Goal: Task Accomplishment & Management: Manage account settings

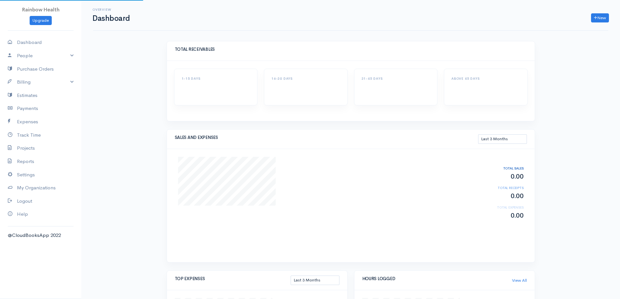
select select "90"
click at [48, 187] on link "My Organizations" at bounding box center [40, 187] width 81 height 13
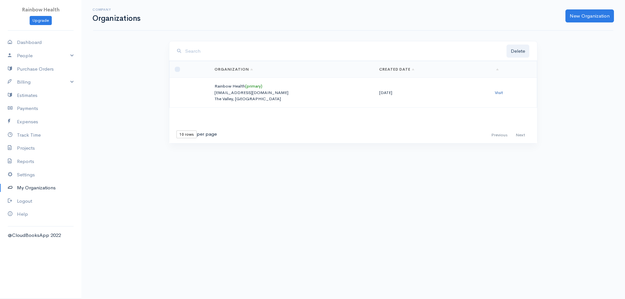
click at [497, 91] on link "Visit" at bounding box center [499, 93] width 8 height 6
click at [44, 186] on link "My Organizations" at bounding box center [40, 187] width 81 height 13
click at [32, 175] on link "Settings" at bounding box center [40, 174] width 81 height 13
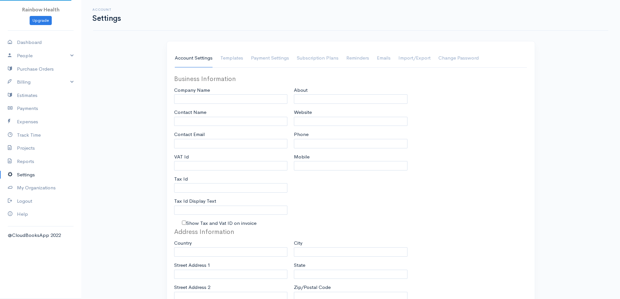
type input "Rainbow Health"
type input "[PERSON_NAME]"
type input "cliftonsxm@outlook.com"
type input "Tax Id"
type input "Holistic Herbalist"
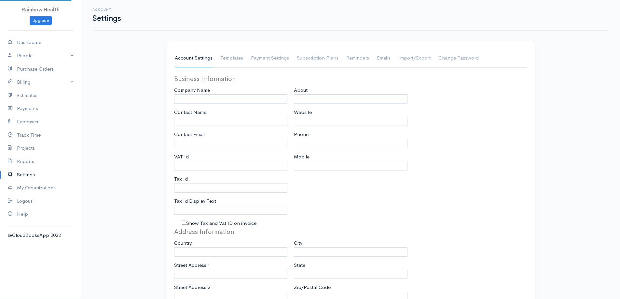
select select
type input "The Valley"
select select
type input "INVOICE"
type input "1"
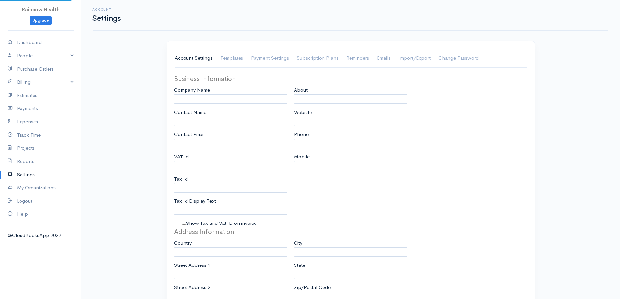
type input "RH"
type input "1"
select select "3"
type textarea "Thanks for your business"
checkbox input "true"
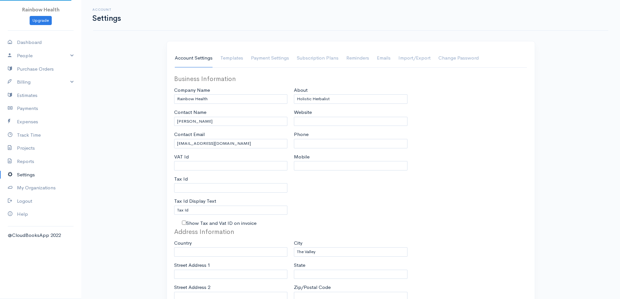
checkbox input "true"
type input "clifton@manresaxa.com"
select select "Anguilla"
select select "USD"
click at [281, 58] on link "Payment Settings" at bounding box center [270, 58] width 38 height 18
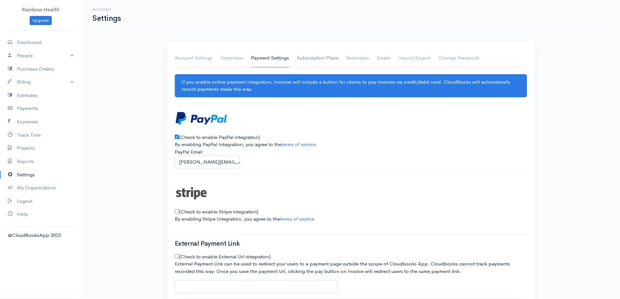
click at [320, 58] on link "Subscription Plans" at bounding box center [318, 58] width 42 height 18
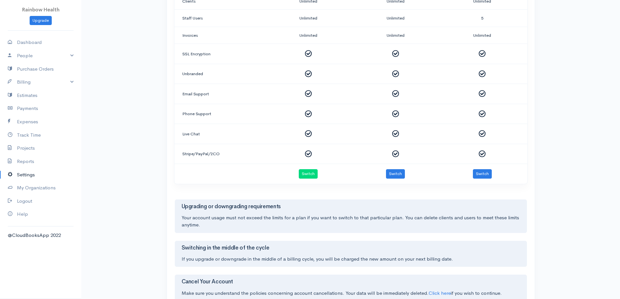
scroll to position [295, 0]
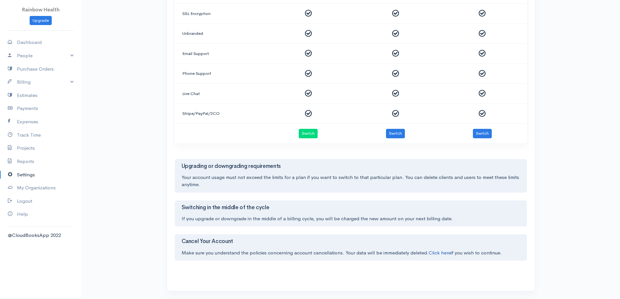
click at [439, 250] on link "Click here" at bounding box center [439, 253] width 22 height 6
